Goal: Transaction & Acquisition: Purchase product/service

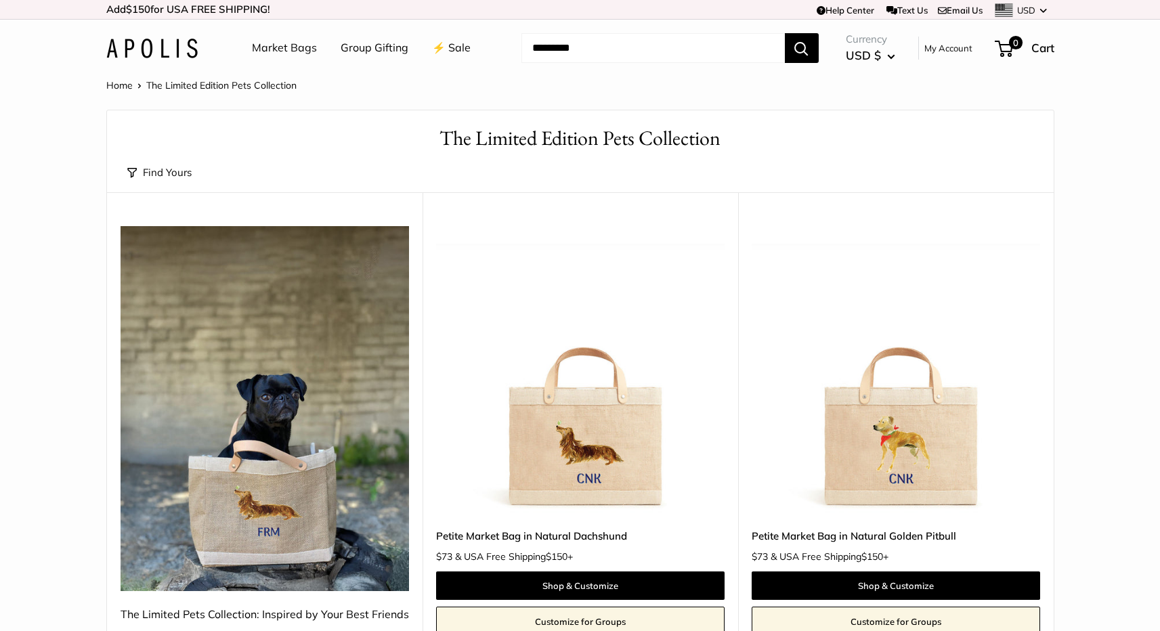
click at [559, 55] on input "Search..." at bounding box center [652, 48] width 263 height 30
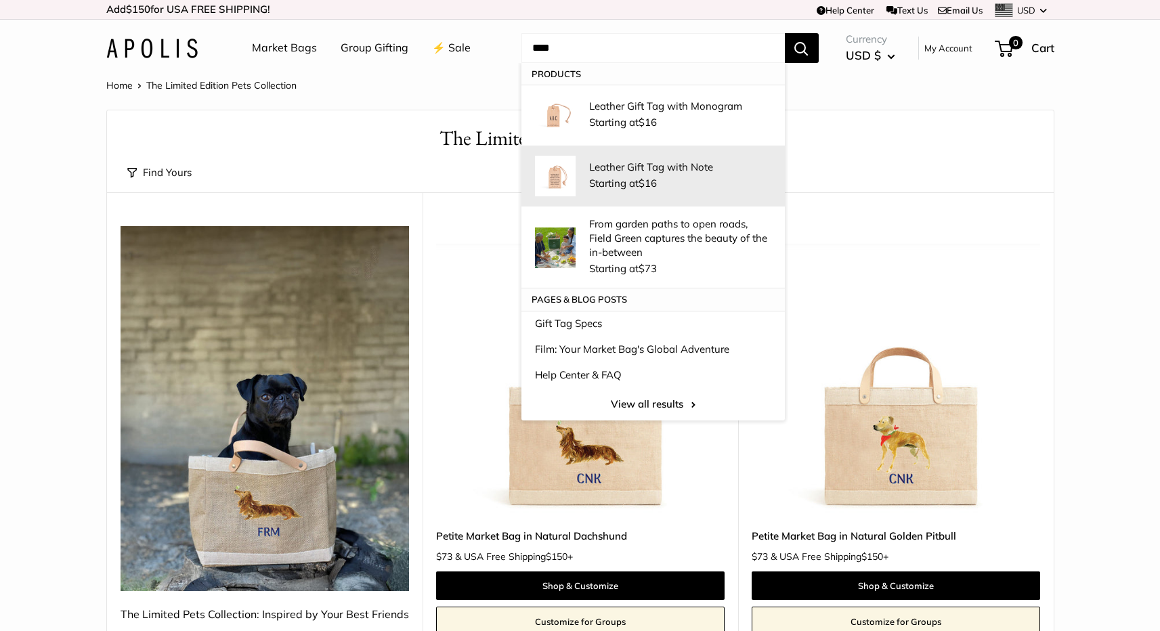
type input "****"
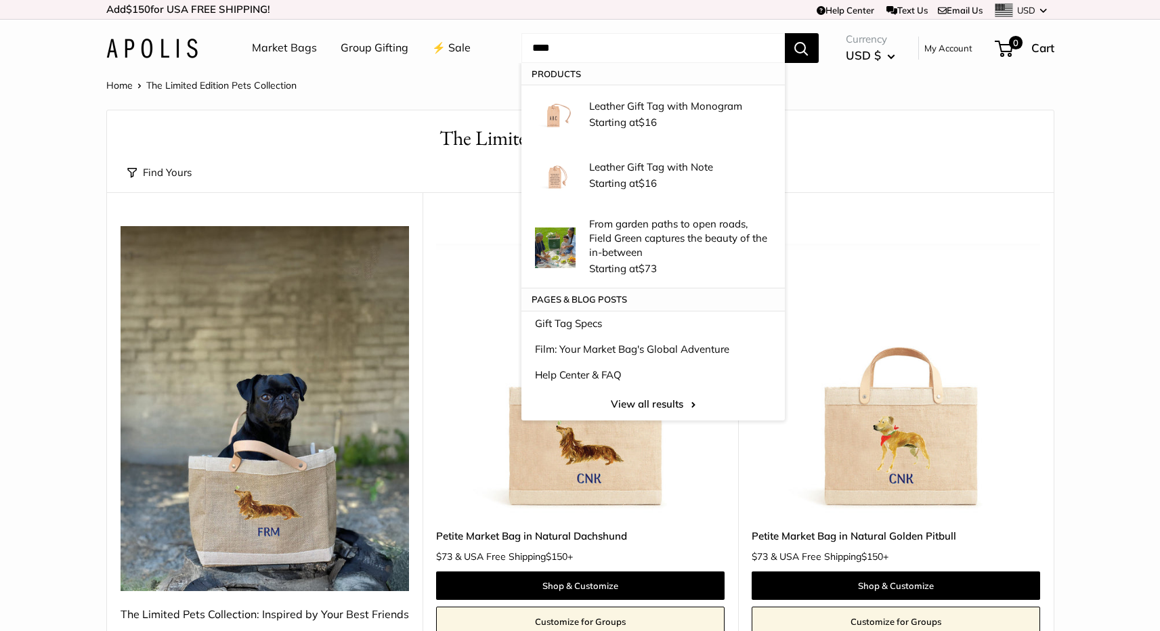
click at [555, 52] on input "****" at bounding box center [652, 48] width 263 height 30
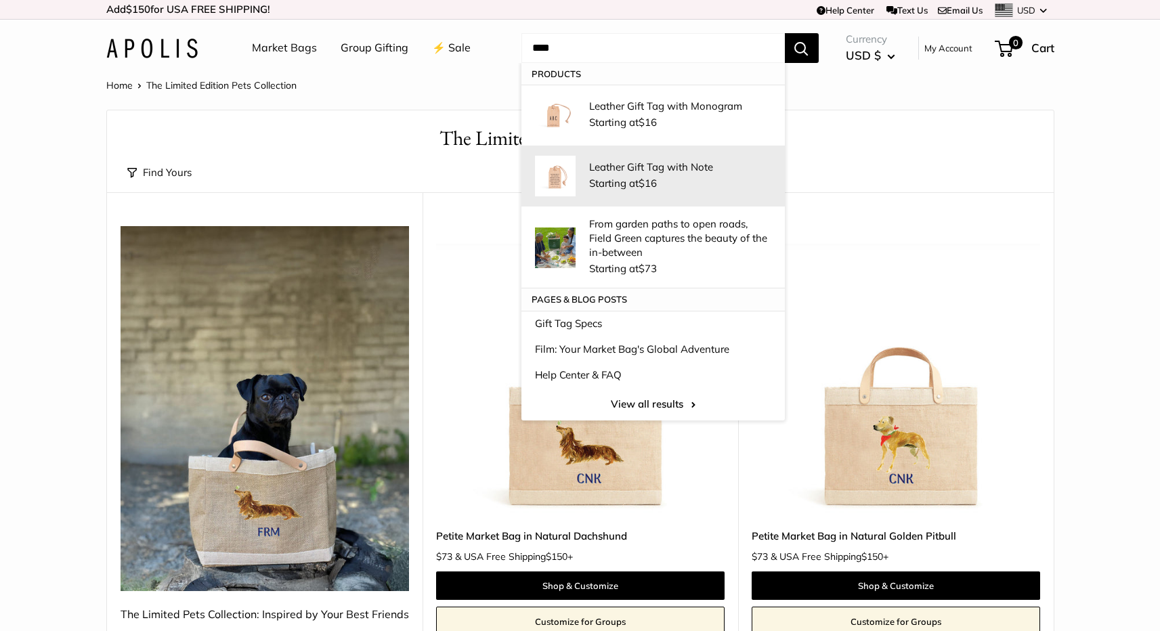
click at [589, 169] on p "Leather Gift Tag with Note" at bounding box center [680, 167] width 182 height 14
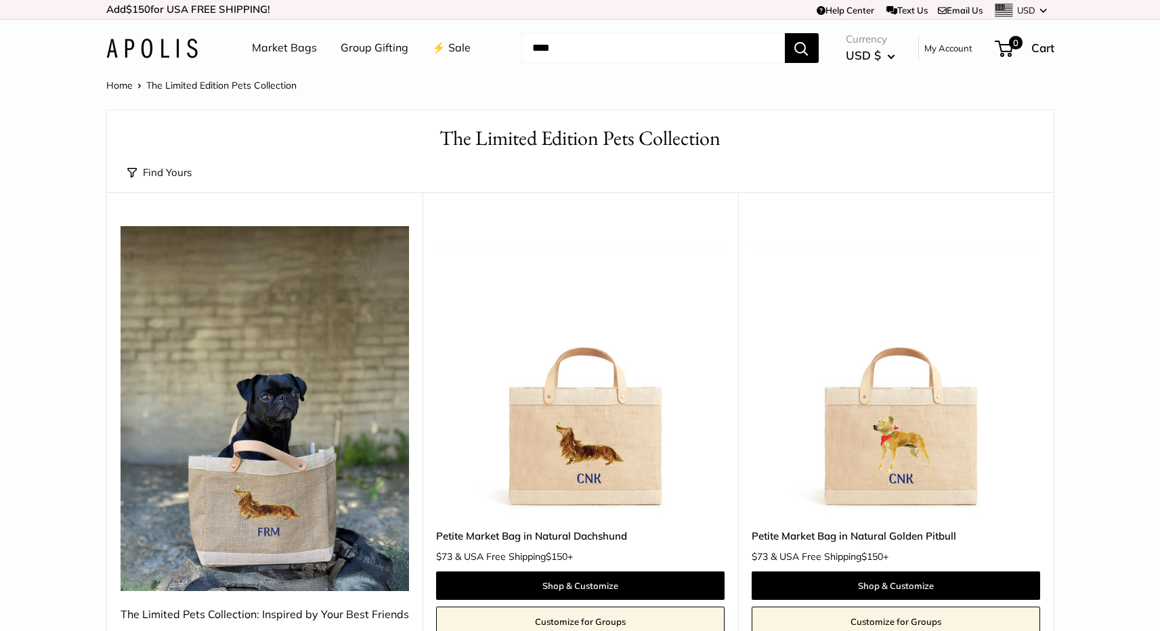
click at [798, 48] on button "Search" at bounding box center [802, 48] width 34 height 30
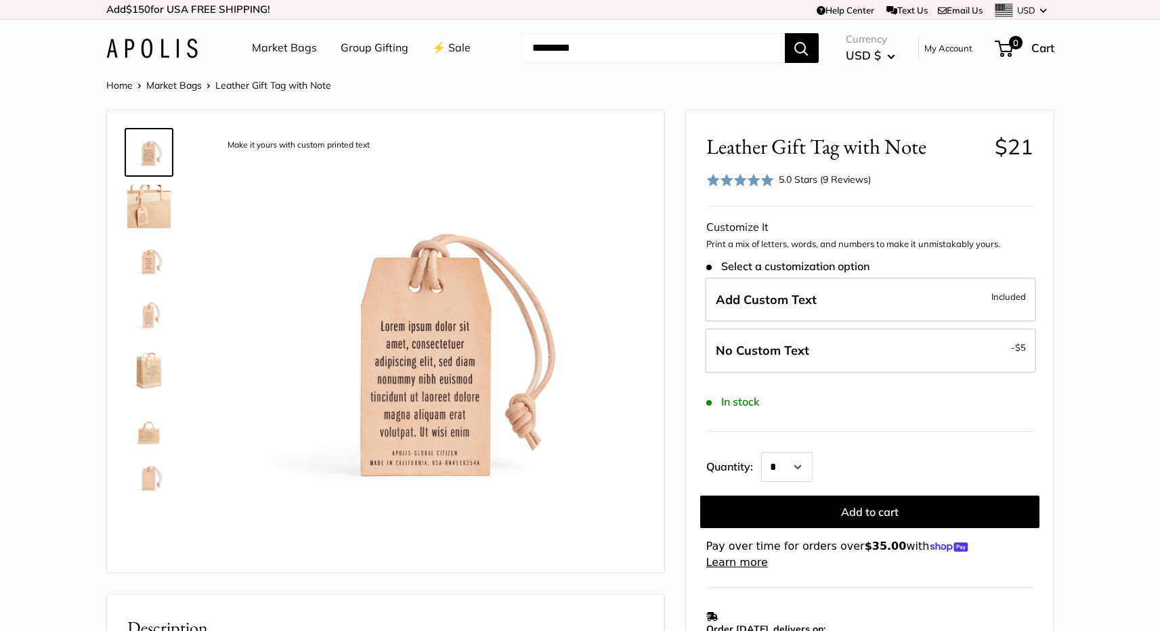
click at [453, 48] on link "⚡️ Sale" at bounding box center [451, 48] width 39 height 20
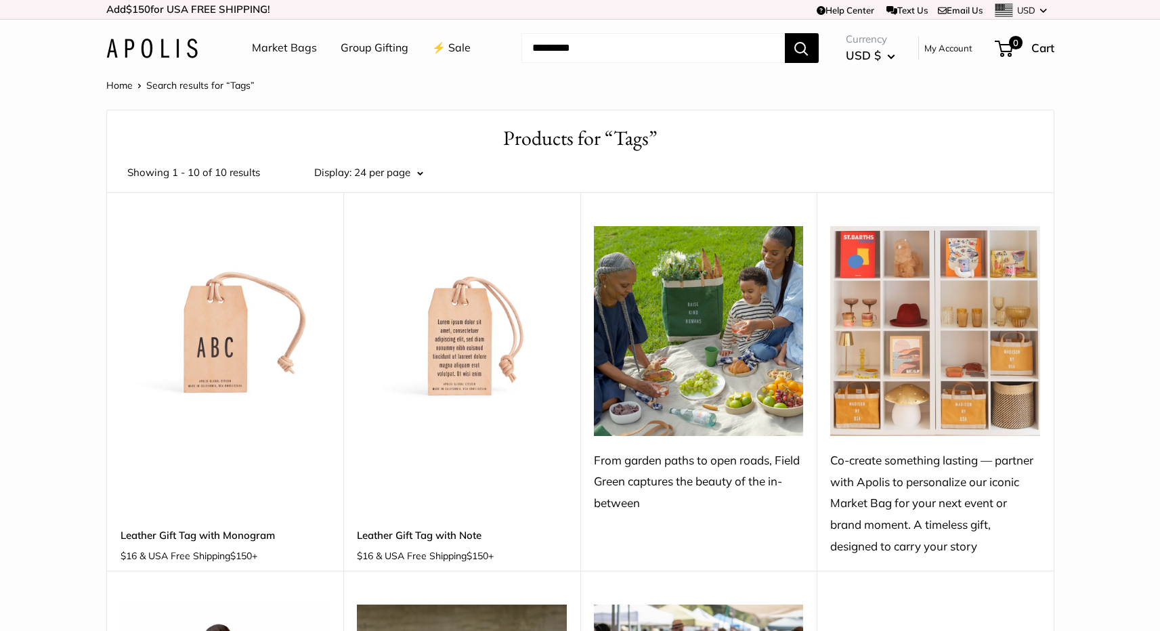
click at [0, 0] on img at bounding box center [0, 0] width 0 height 0
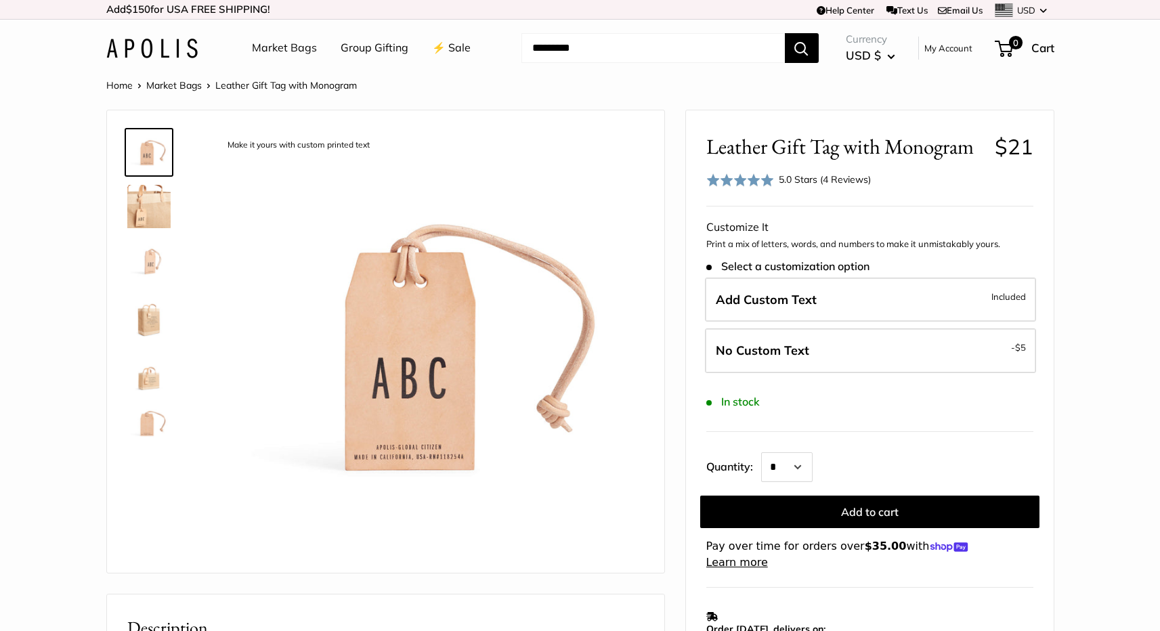
click at [139, 216] on img at bounding box center [148, 206] width 43 height 43
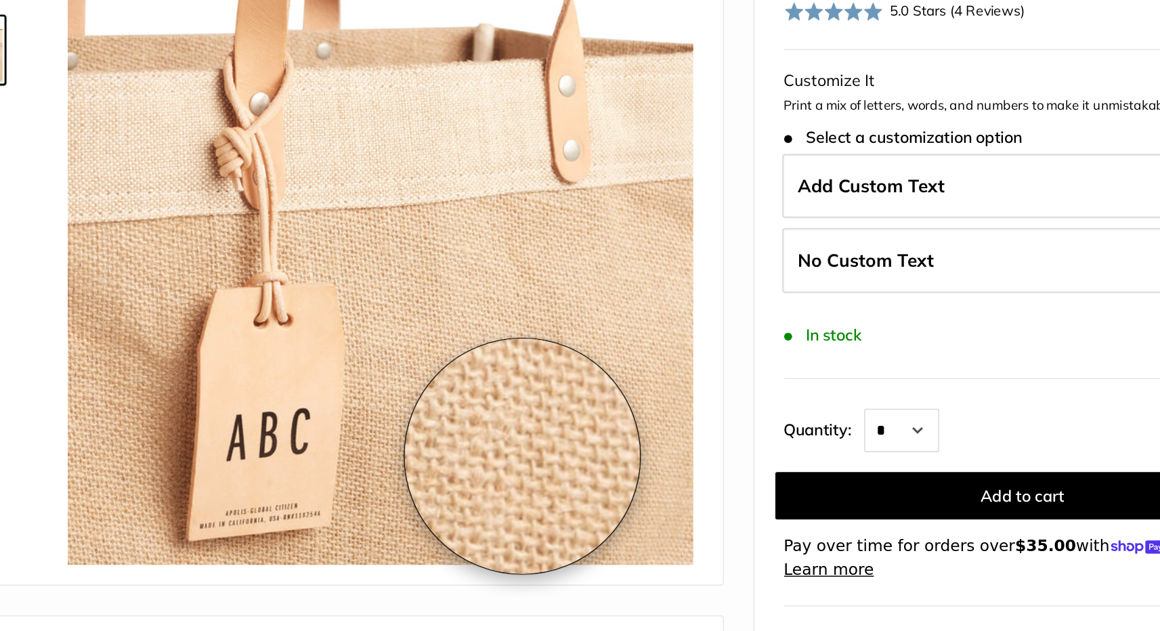
scroll to position [12, 0]
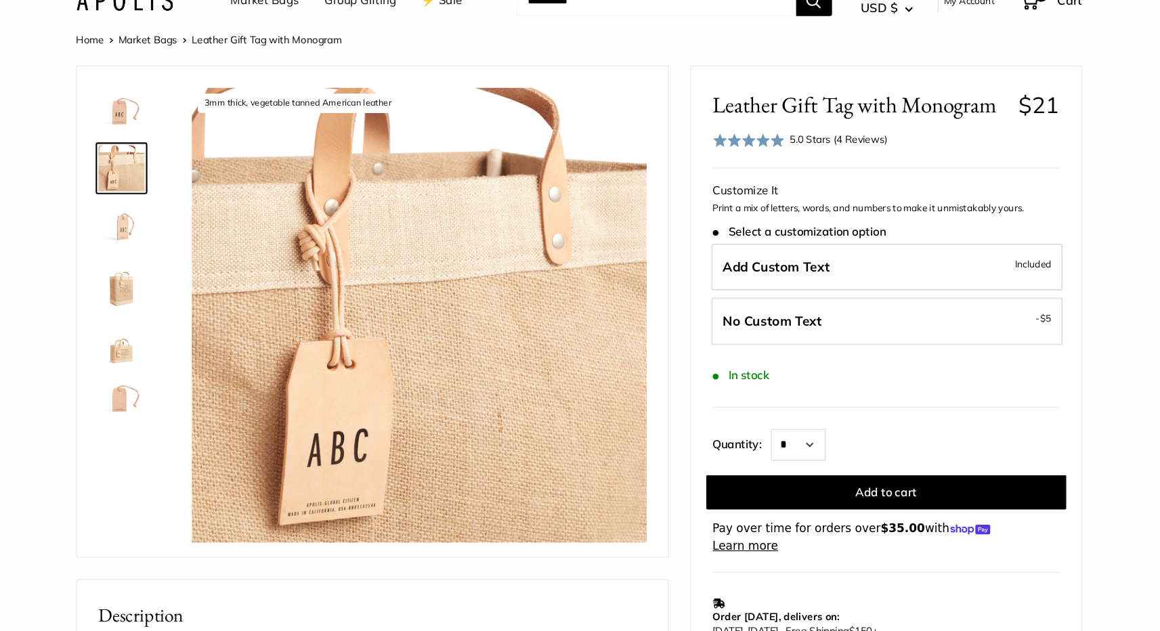
click at [151, 254] on img at bounding box center [148, 249] width 43 height 43
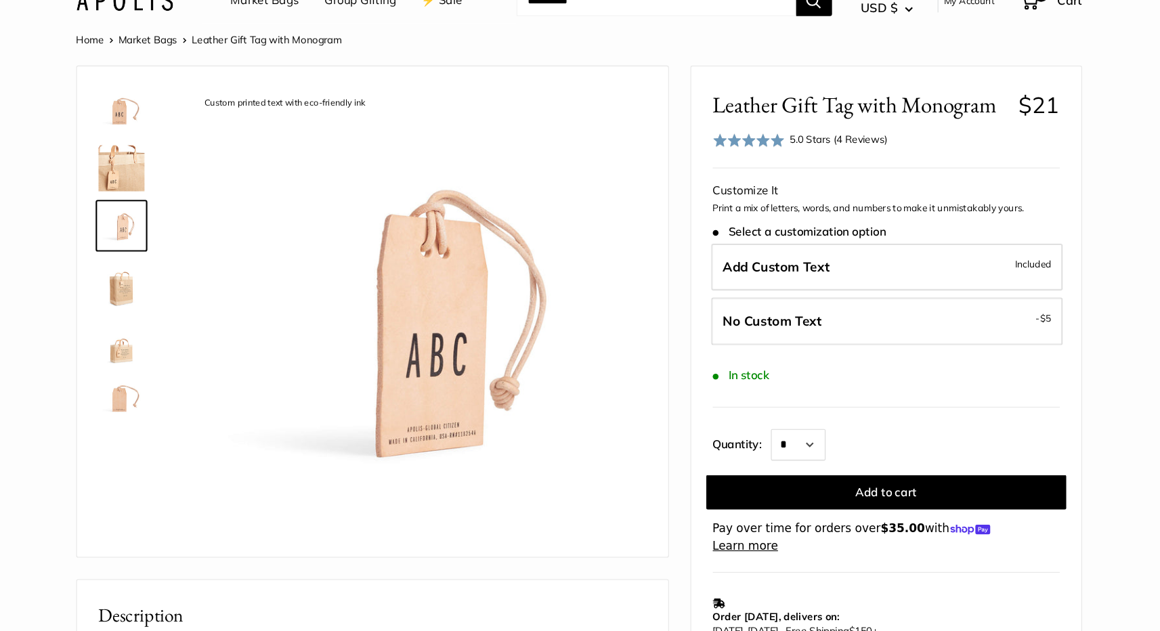
click at [152, 305] on img at bounding box center [148, 303] width 43 height 43
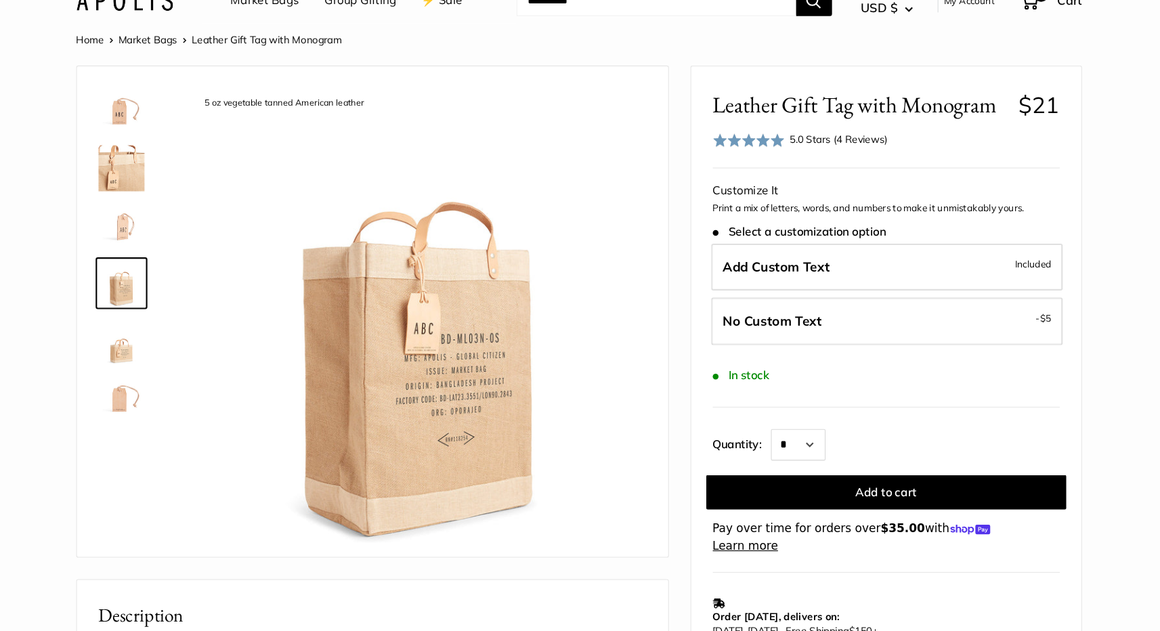
scroll to position [0, 0]
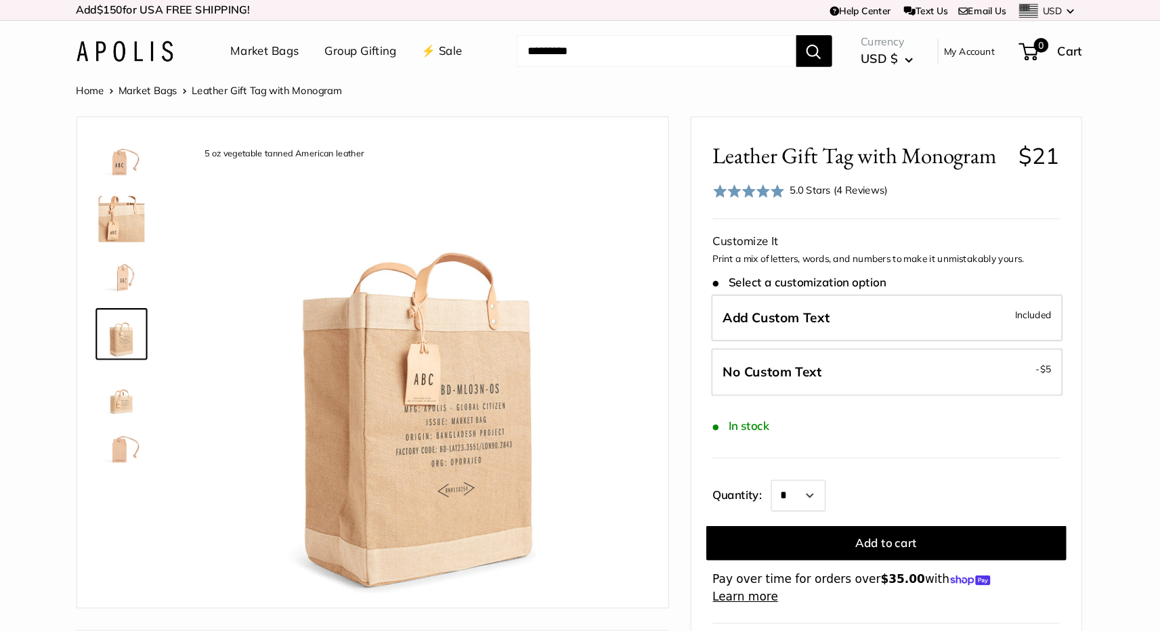
click at [597, 54] on input "Search..." at bounding box center [652, 48] width 263 height 30
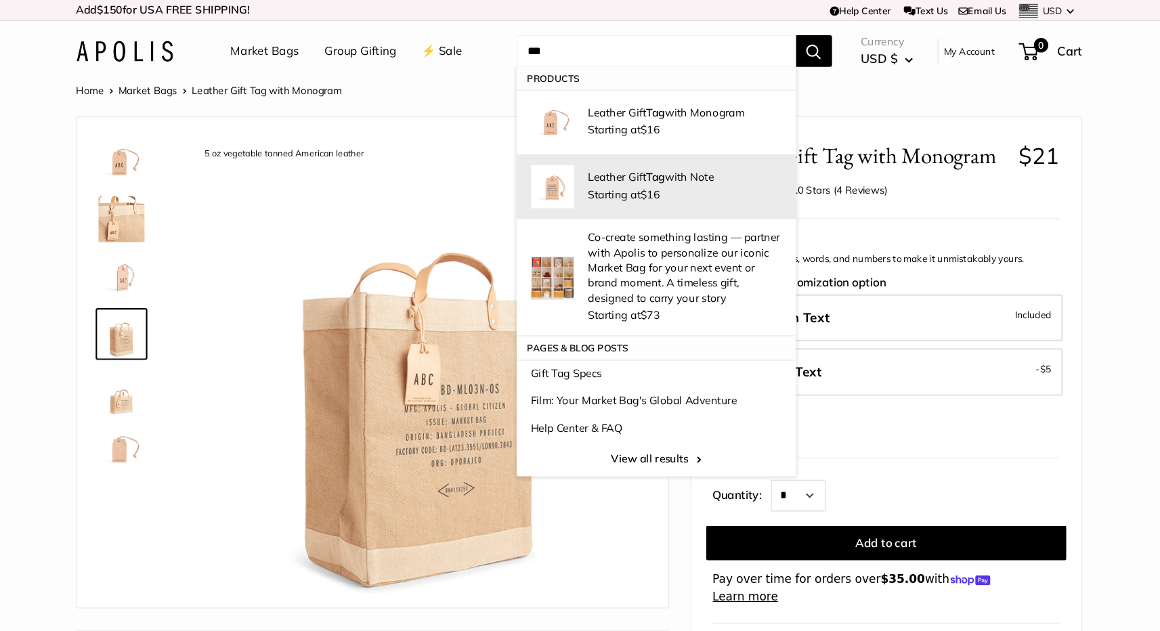
type input "***"
click at [611, 168] on p "Leather Gift Tag with Note" at bounding box center [680, 167] width 182 height 14
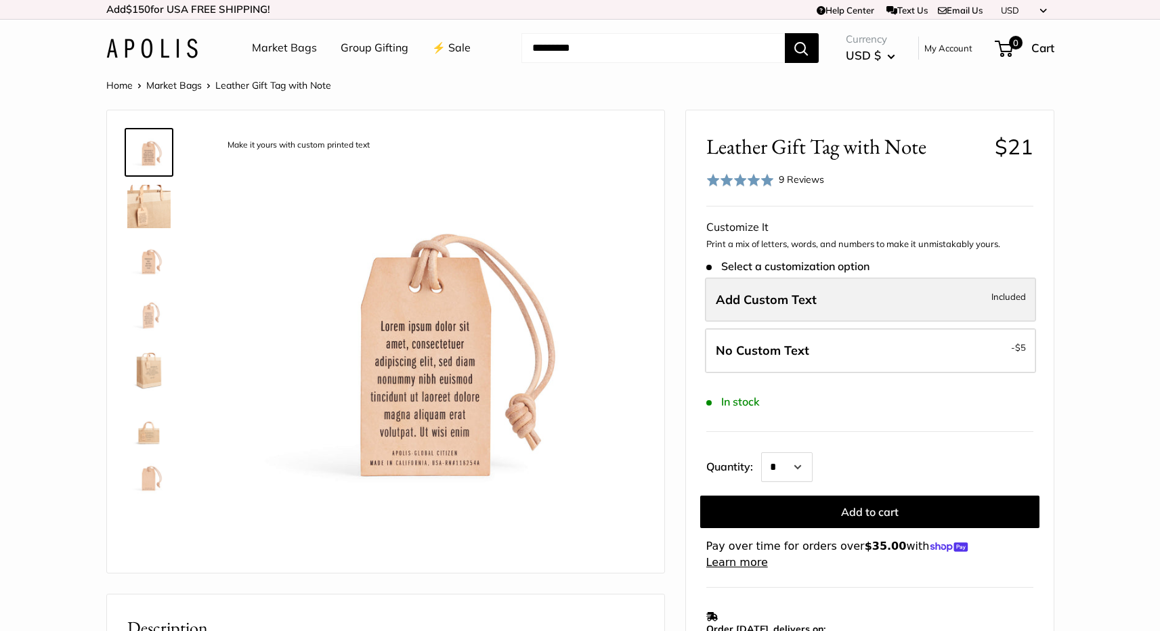
click at [804, 296] on span "Add Custom Text" at bounding box center [766, 300] width 101 height 16
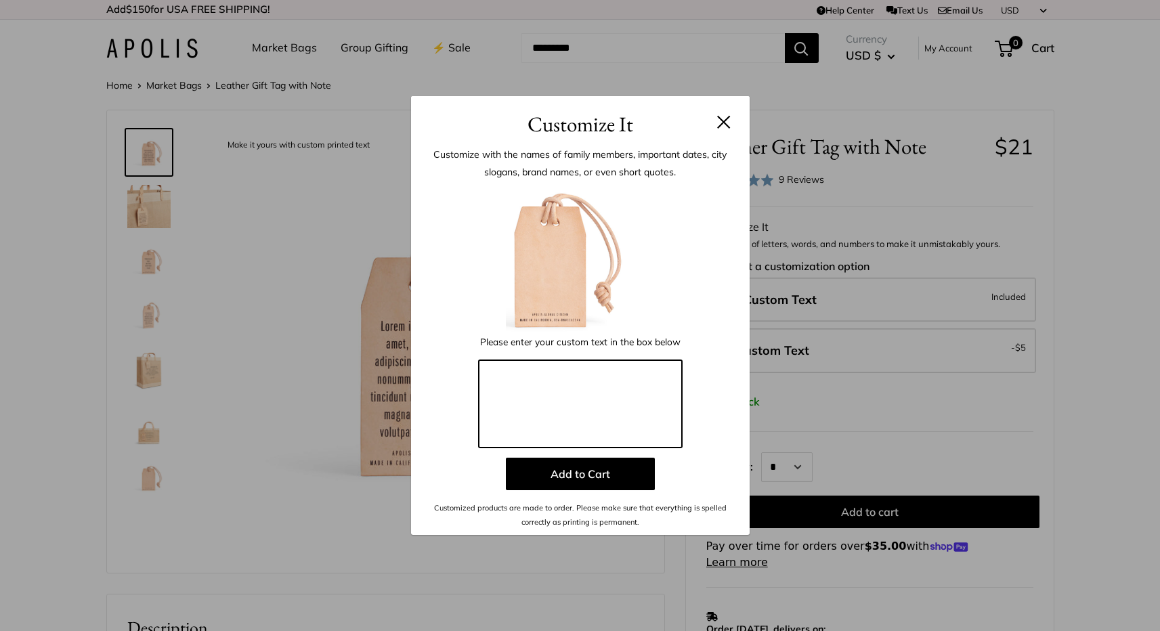
click at [547, 385] on textarea at bounding box center [580, 404] width 203 height 88
type textarea "*"
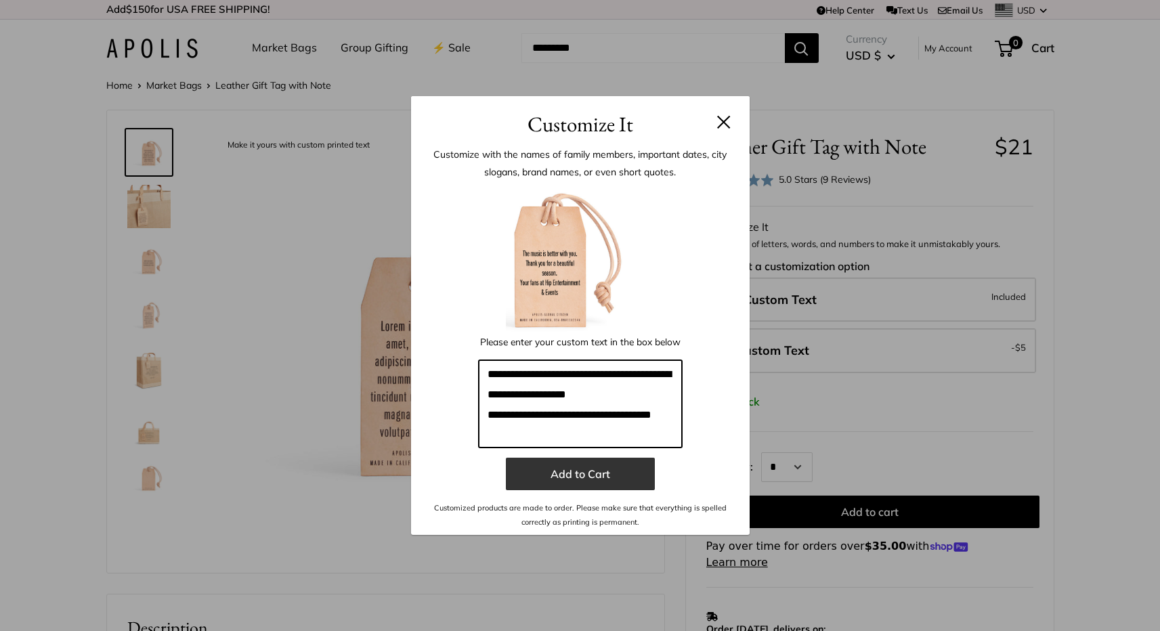
type textarea "**********"
click at [596, 473] on button "Add to Cart" at bounding box center [580, 474] width 149 height 33
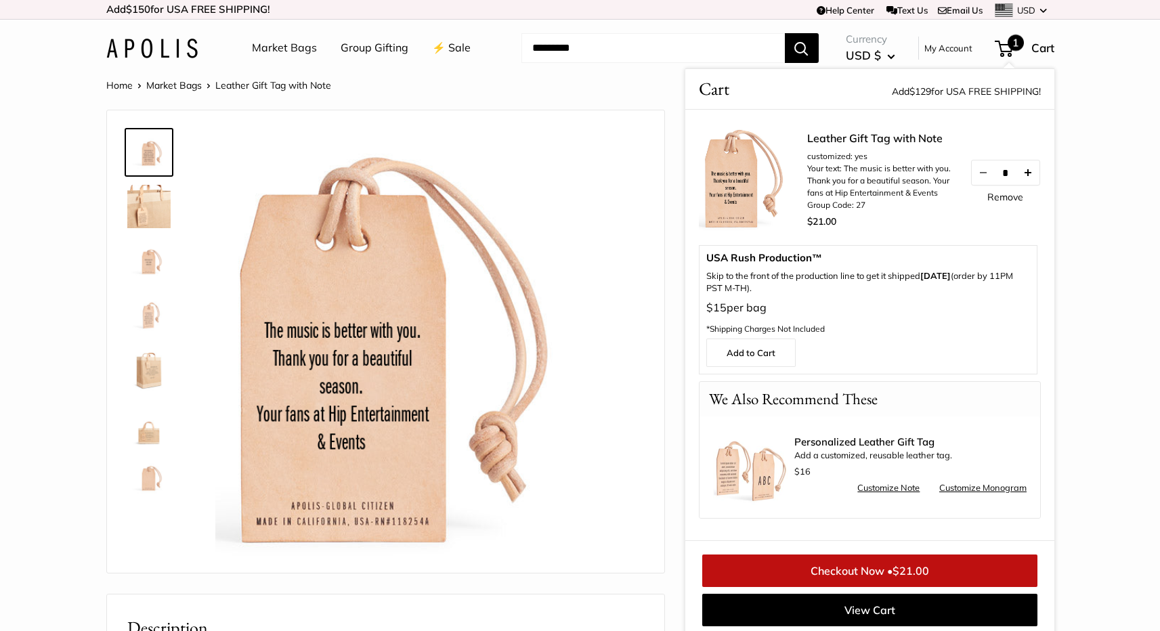
click at [1027, 169] on button "Increase quantity by 1" at bounding box center [1027, 172] width 23 height 24
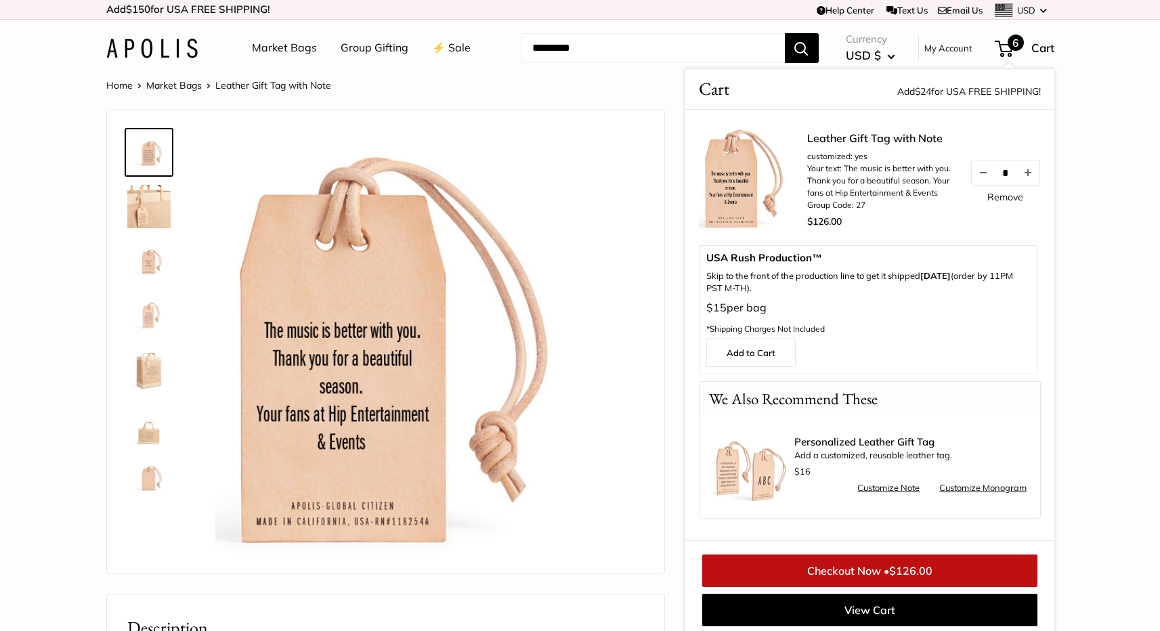
click at [1027, 169] on button "Increase quantity by 1" at bounding box center [1027, 172] width 23 height 24
click at [807, 568] on link "Checkout Now • $147.00" at bounding box center [869, 571] width 335 height 33
